Goal: Transaction & Acquisition: Download file/media

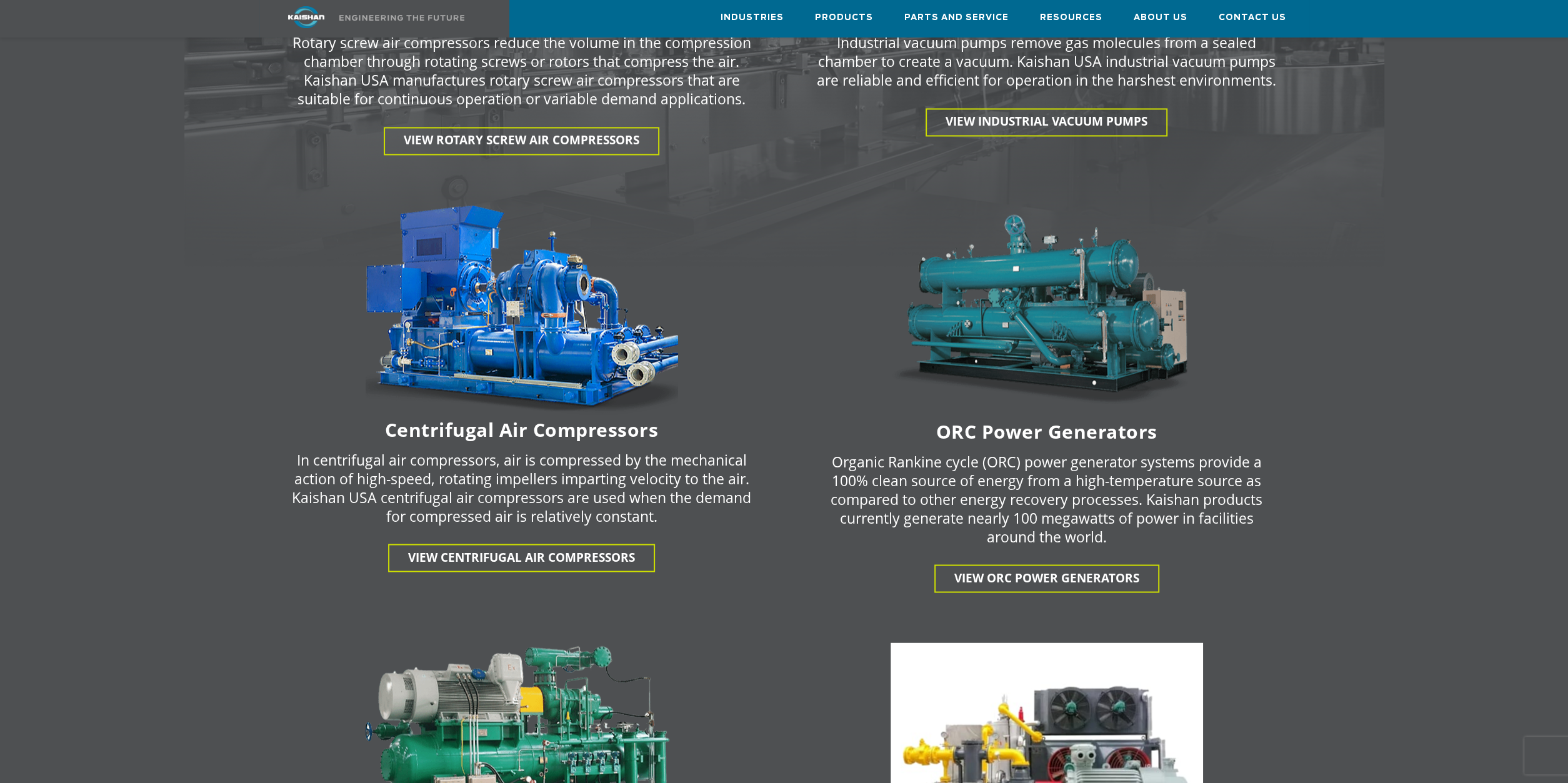
scroll to position [1560, 0]
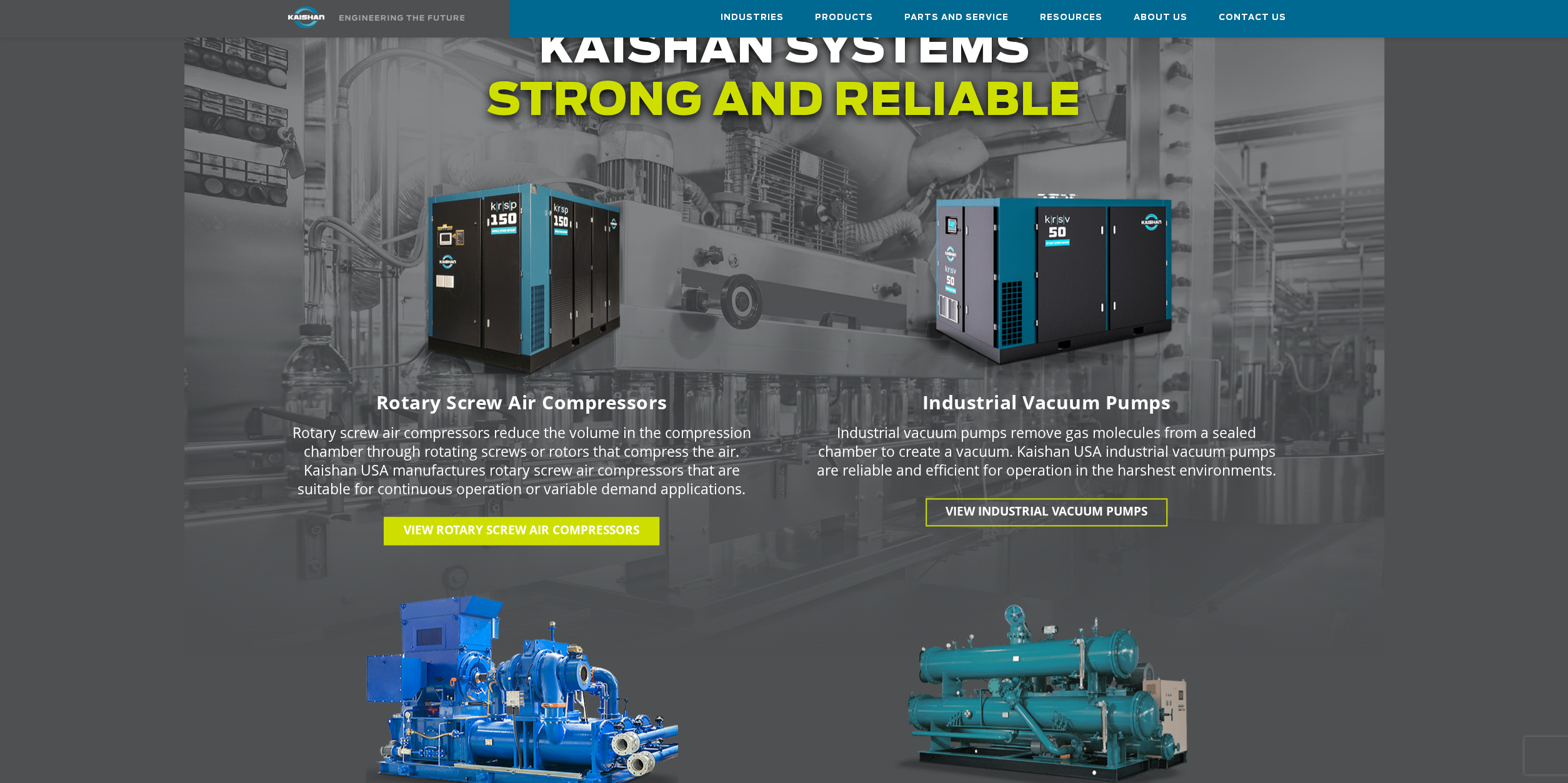
click at [536, 522] on span "View Rotary Screw Air Compressors" at bounding box center [521, 530] width 236 height 17
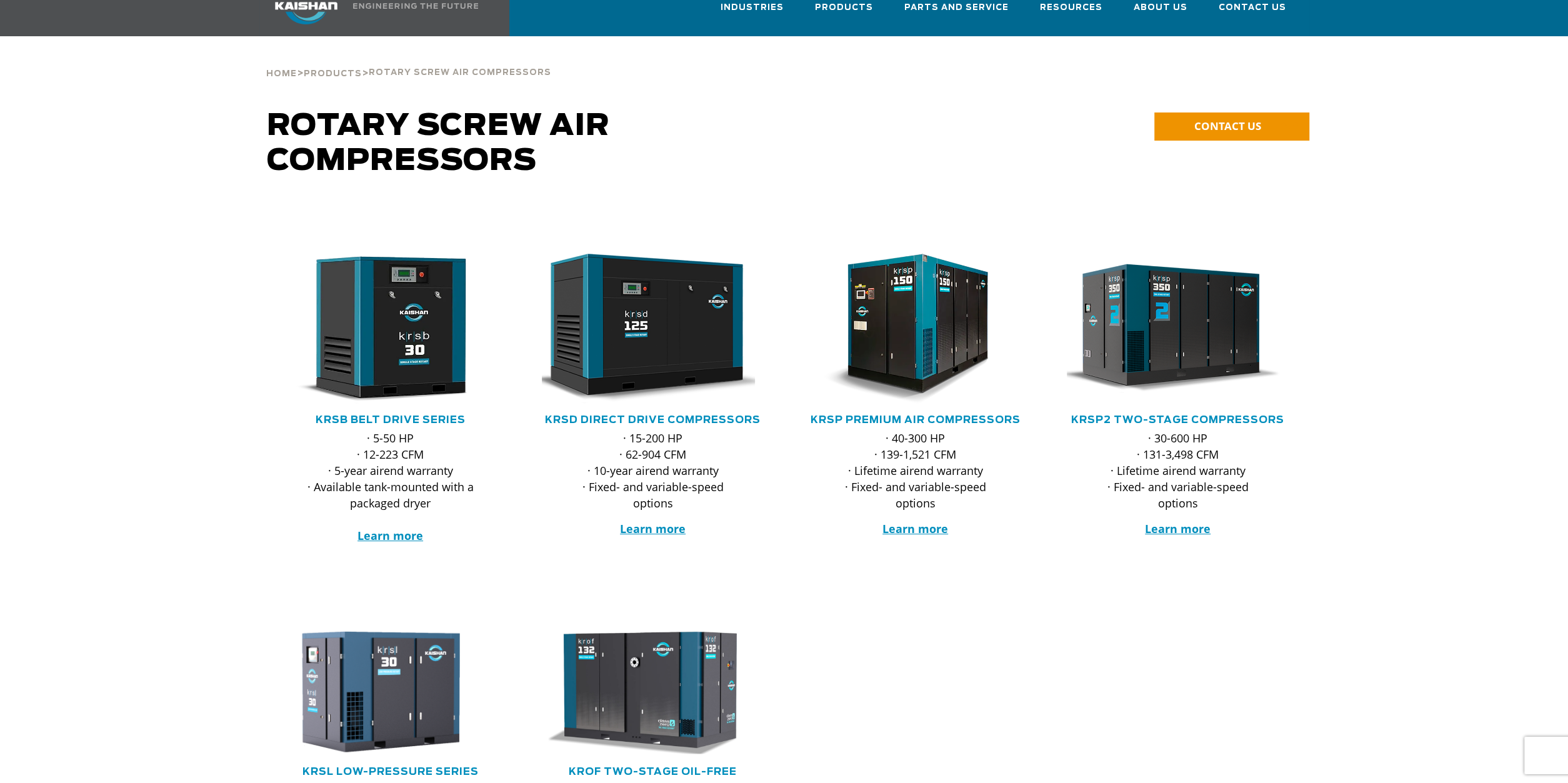
scroll to position [65, 0]
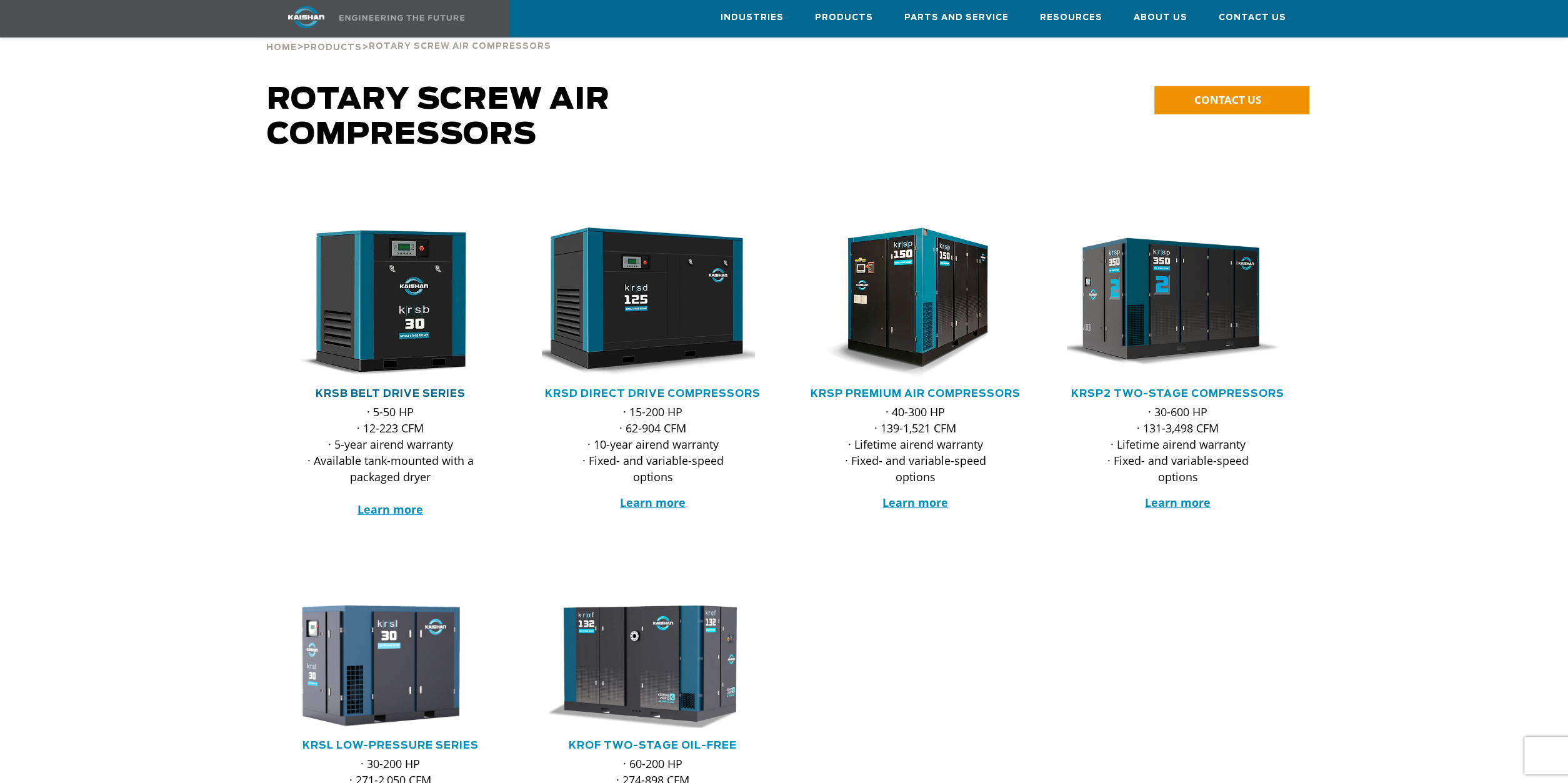
click at [377, 388] on link "KRSB Belt Drive Series" at bounding box center [390, 393] width 150 height 10
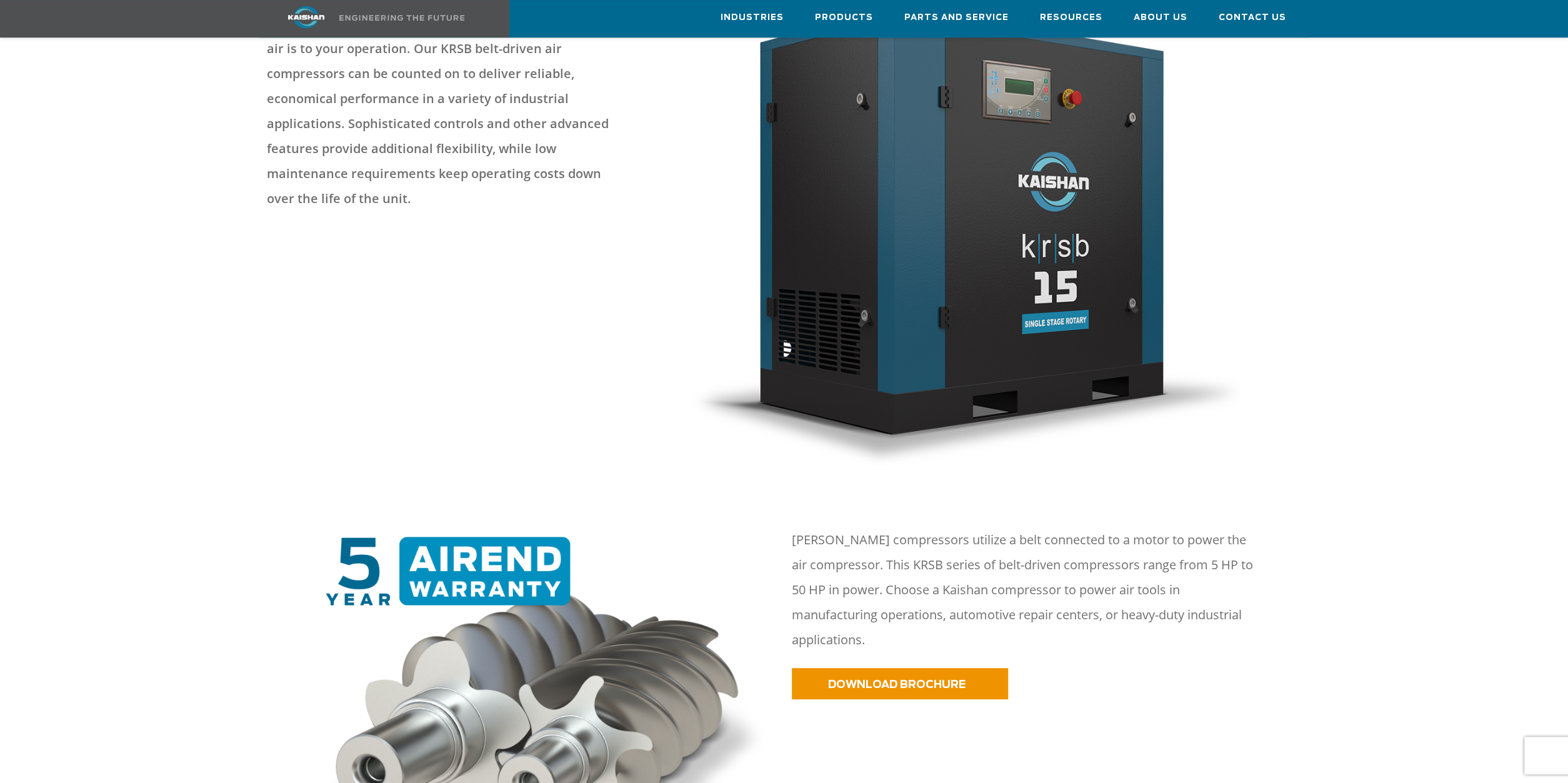
scroll to position [325, 0]
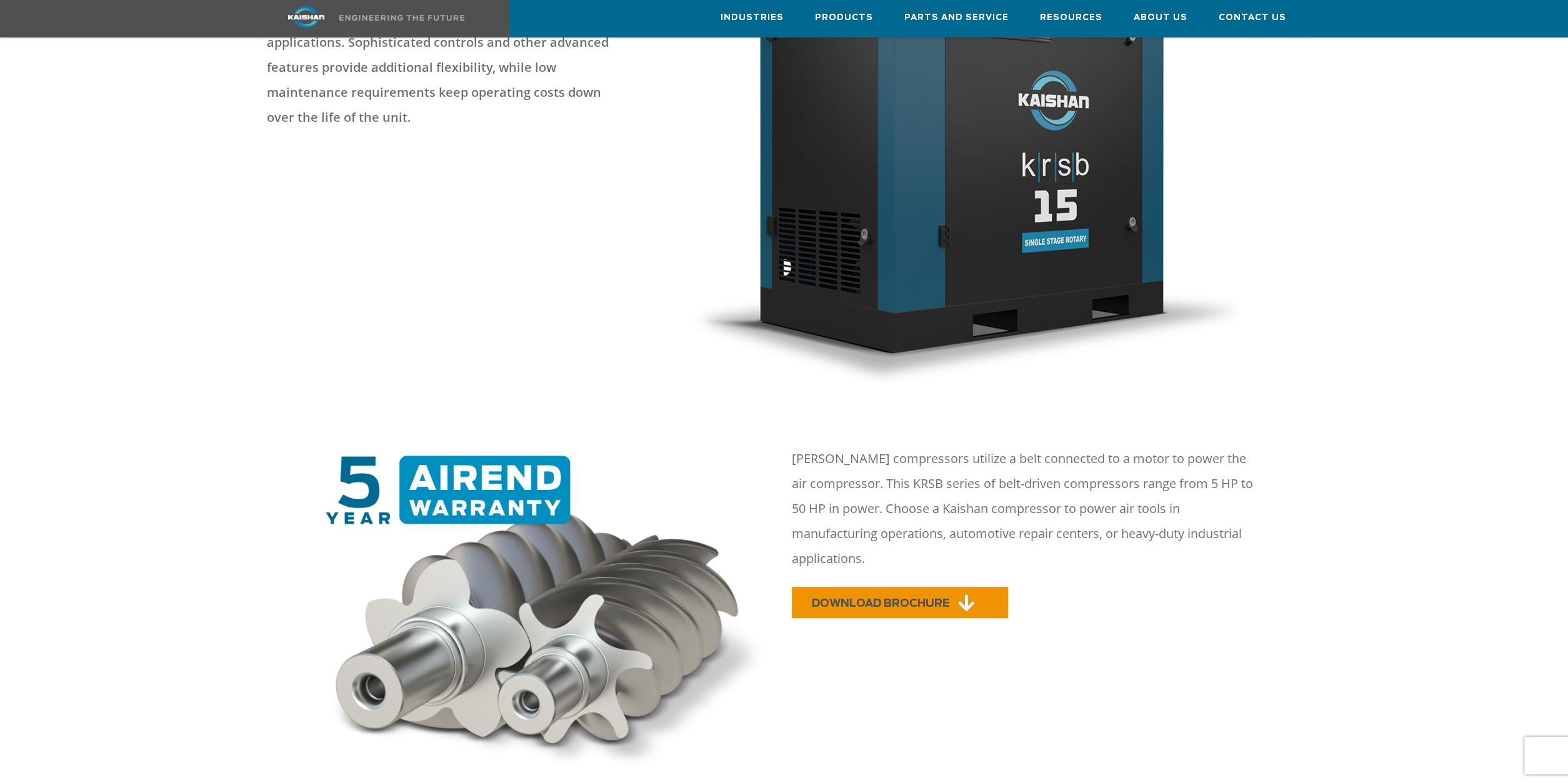
click at [892, 599] on span "DOWNLOAD BROCHURE" at bounding box center [881, 604] width 138 height 11
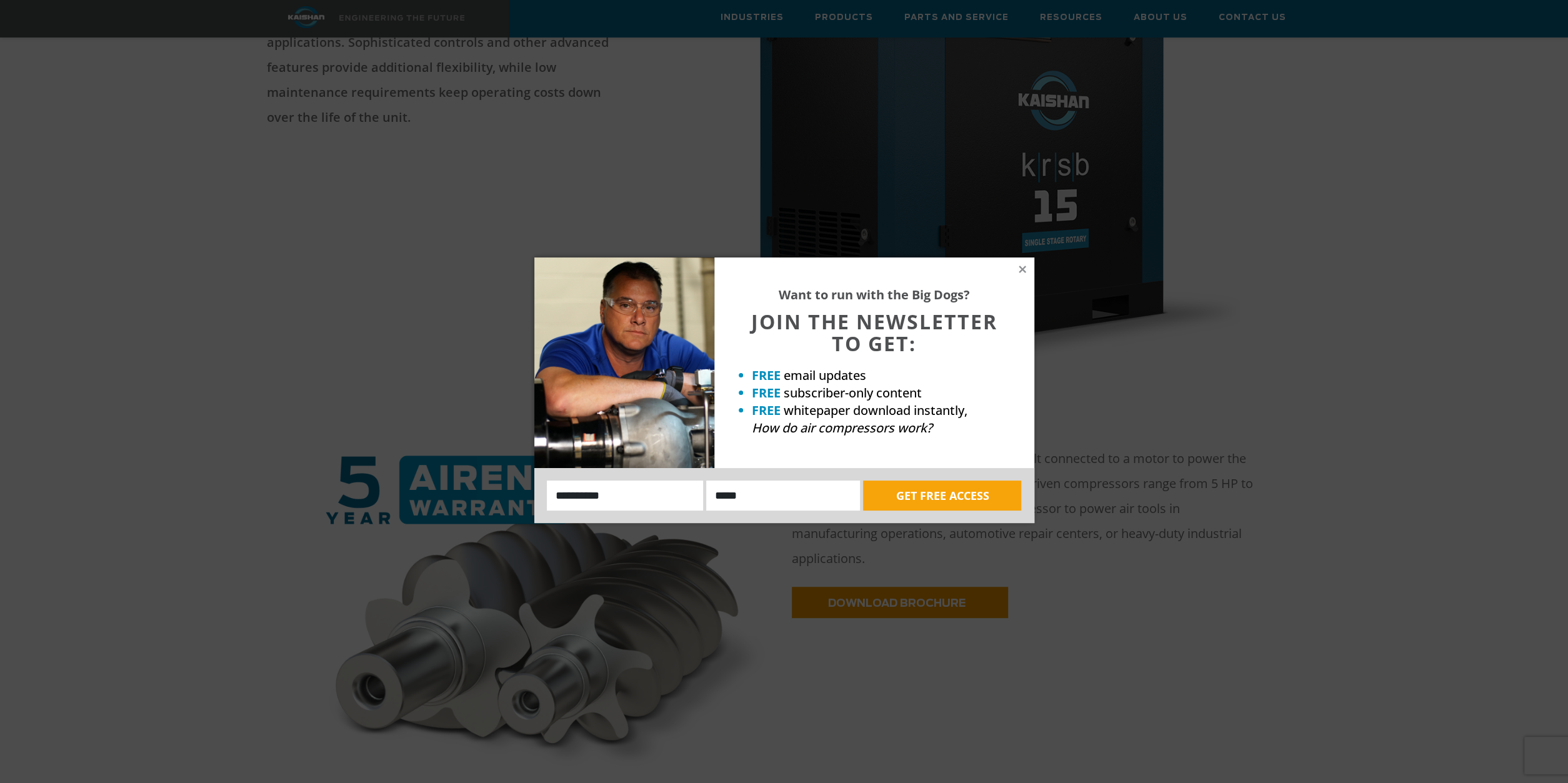
click at [1032, 262] on div "Want to run with the Big Dogs? JOIN THE NEWSLETTER TO GET: FREE email updates F…" at bounding box center [874, 363] width 320 height 211
click at [1027, 267] on icon at bounding box center [1022, 269] width 11 height 11
